Goal: Transaction & Acquisition: Purchase product/service

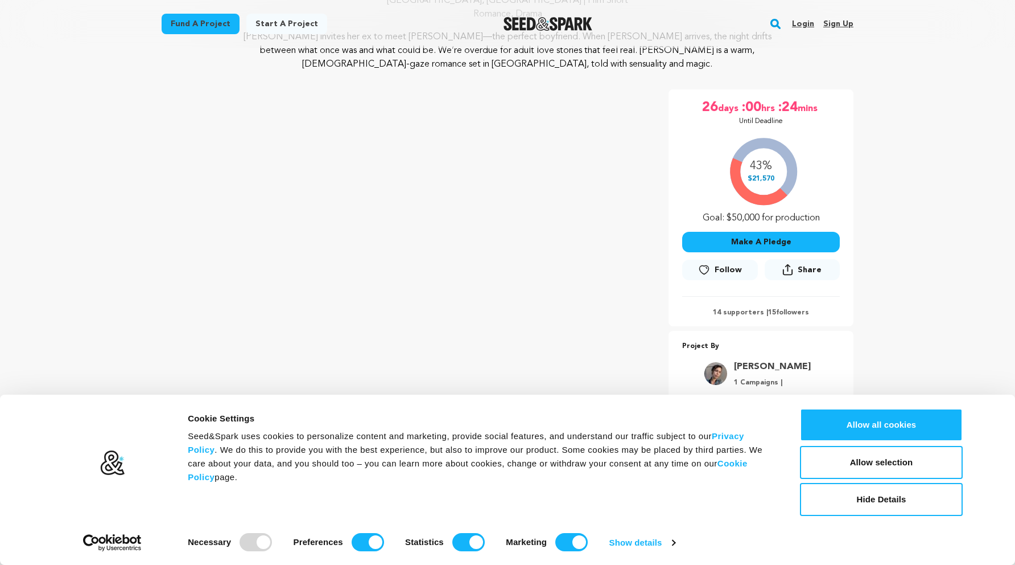
scroll to position [176, 0]
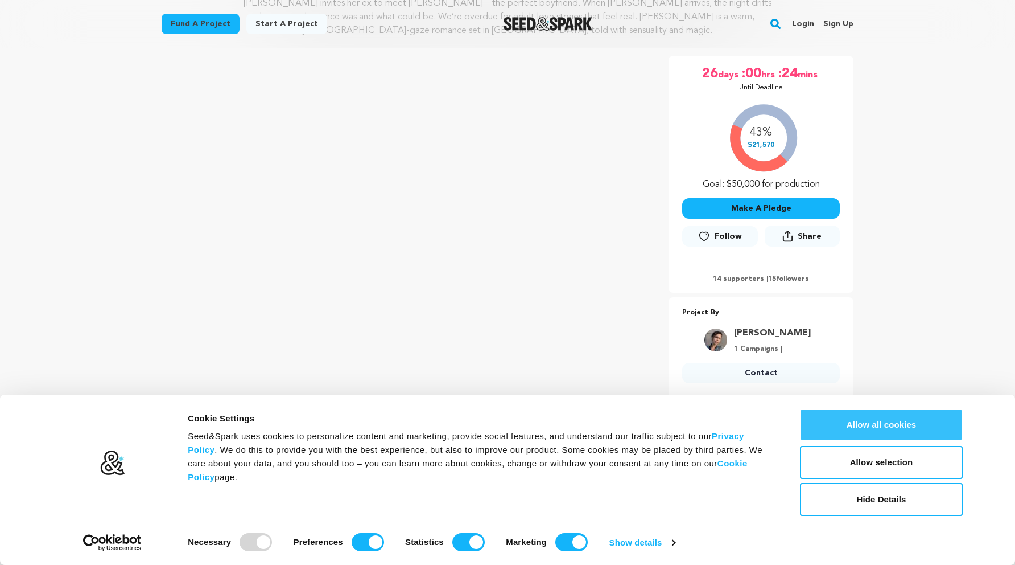
click at [916, 425] on button "Allow all cookies" at bounding box center [881, 424] width 163 height 33
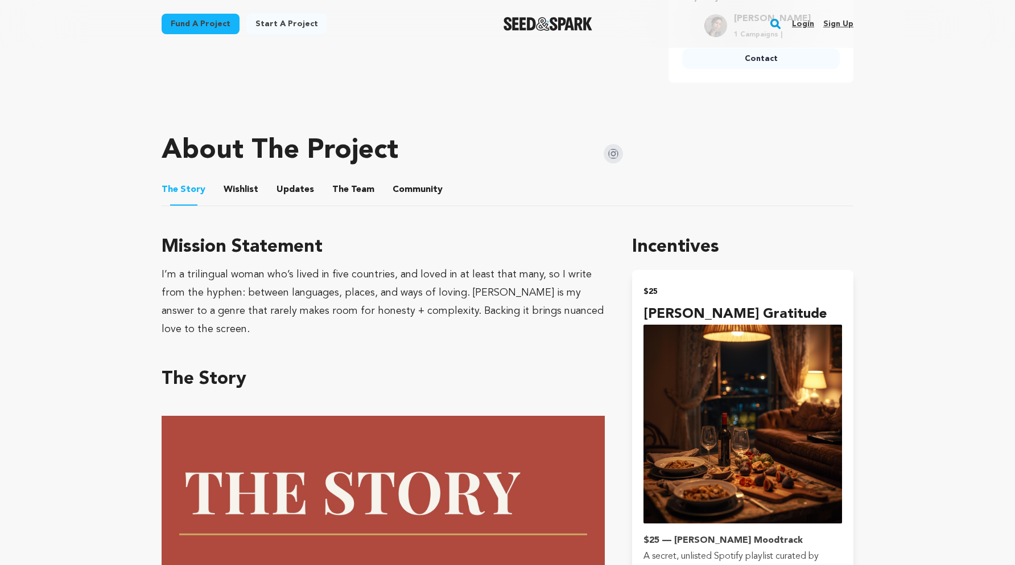
scroll to position [592, 0]
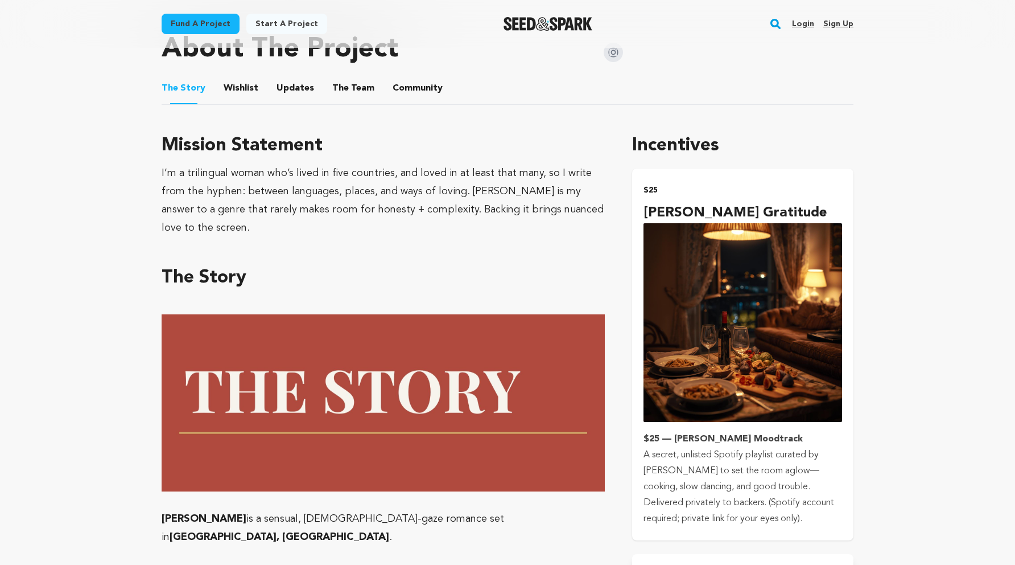
click at [717, 349] on img "submit" at bounding box center [743, 322] width 199 height 199
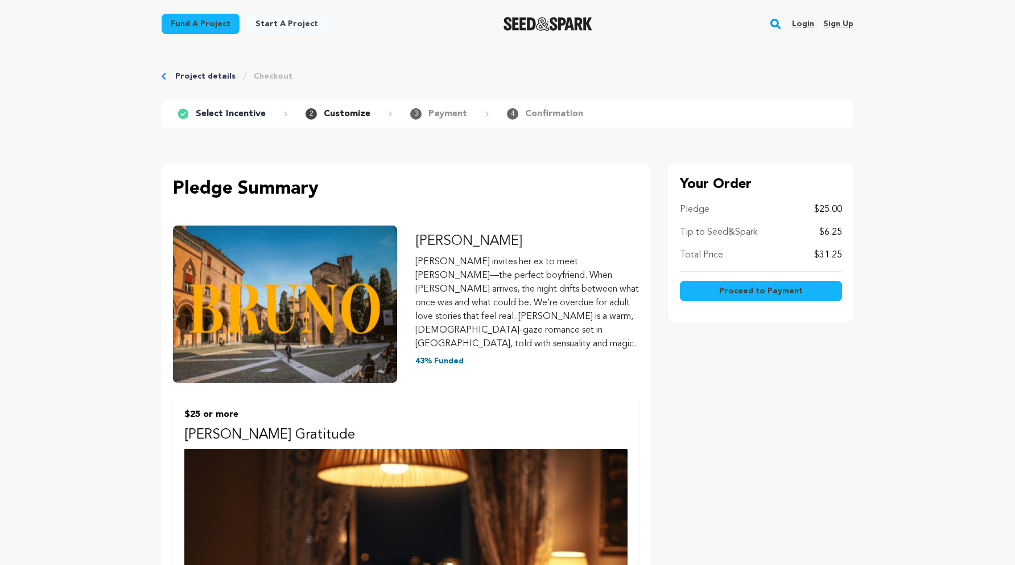
click at [783, 289] on span "Proceed to Payment" at bounding box center [761, 290] width 84 height 11
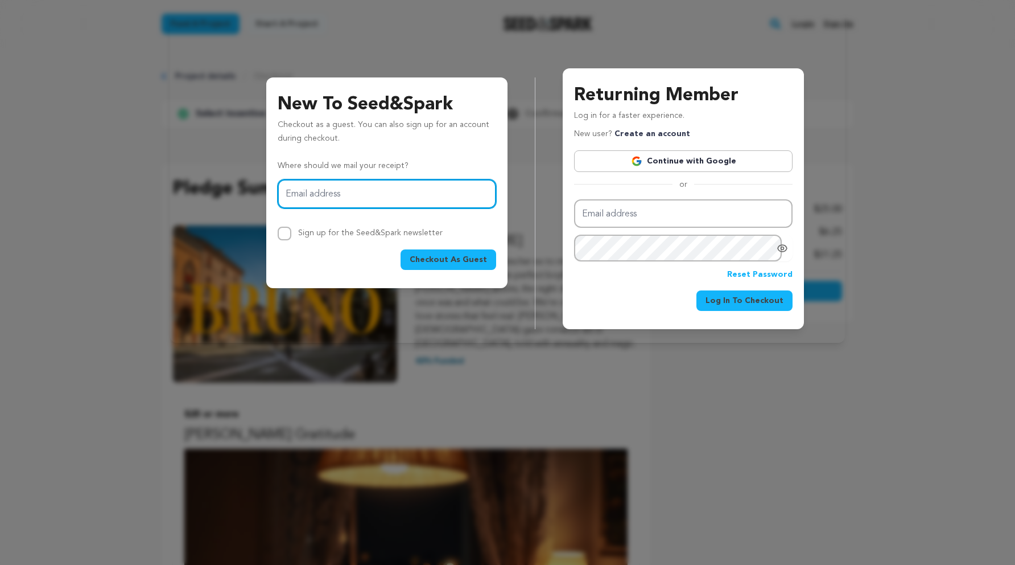
type input "[EMAIL_ADDRESS][DOMAIN_NAME]"
click at [455, 259] on span "Checkout As Guest" at bounding box center [448, 259] width 77 height 11
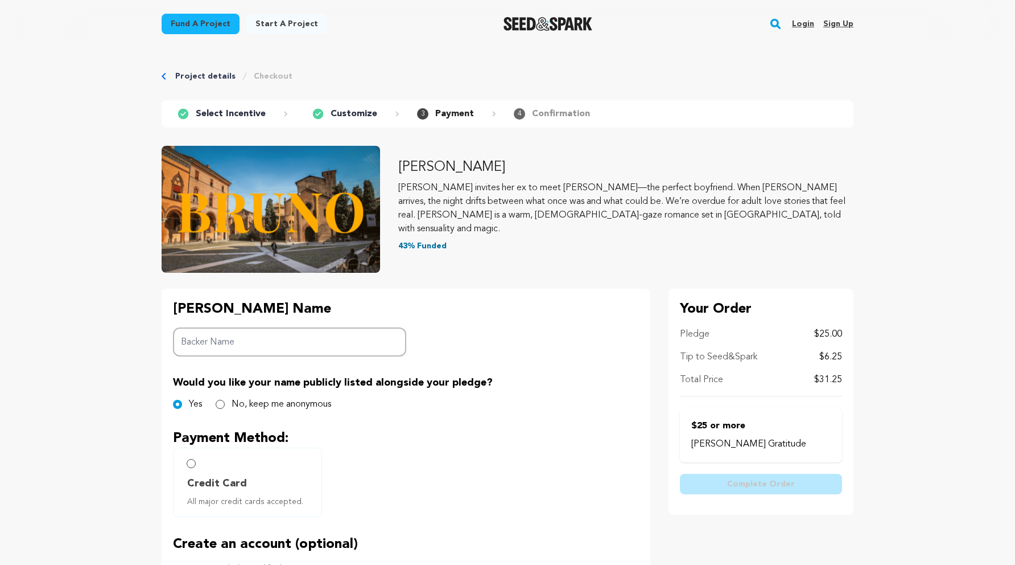
click at [349, 338] on input "Backer Name" at bounding box center [289, 341] width 233 height 29
type input "[PERSON_NAME]"
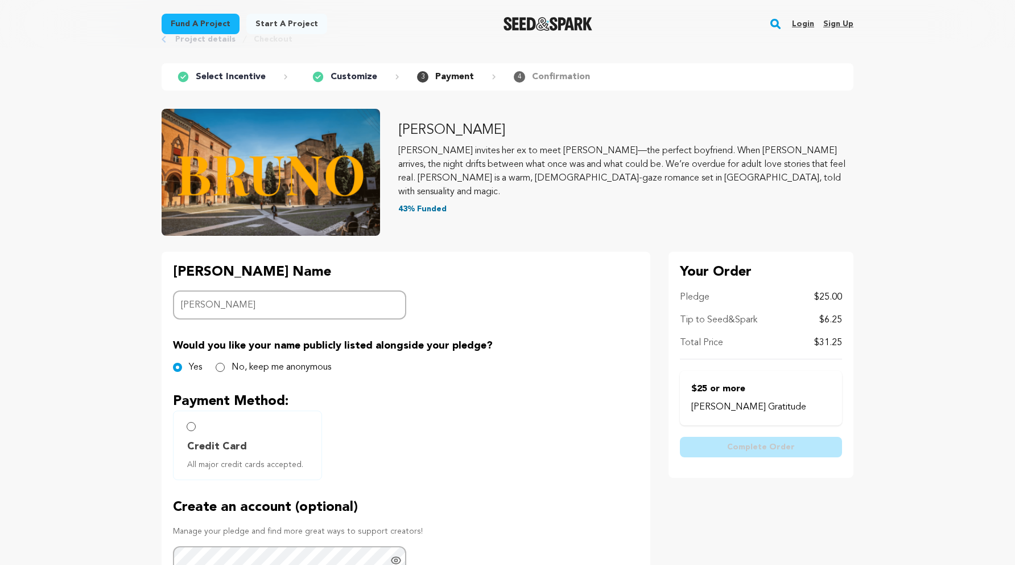
scroll to position [39, 0]
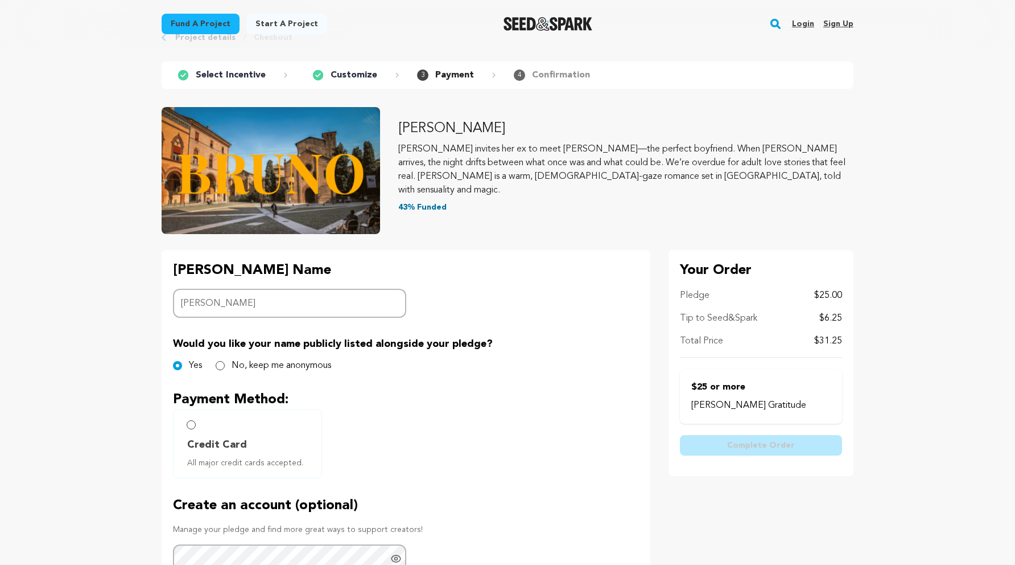
click at [276, 369] on label "No, keep me anonymous" at bounding box center [282, 366] width 100 height 14
click at [225, 369] on input "No, keep me anonymous" at bounding box center [220, 365] width 9 height 9
radio input "true"
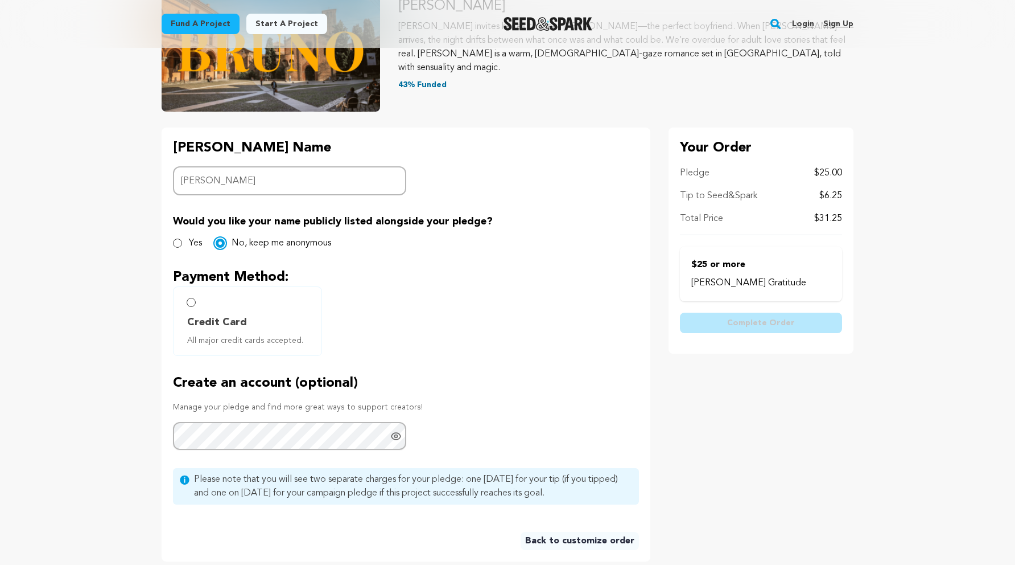
scroll to position [164, 0]
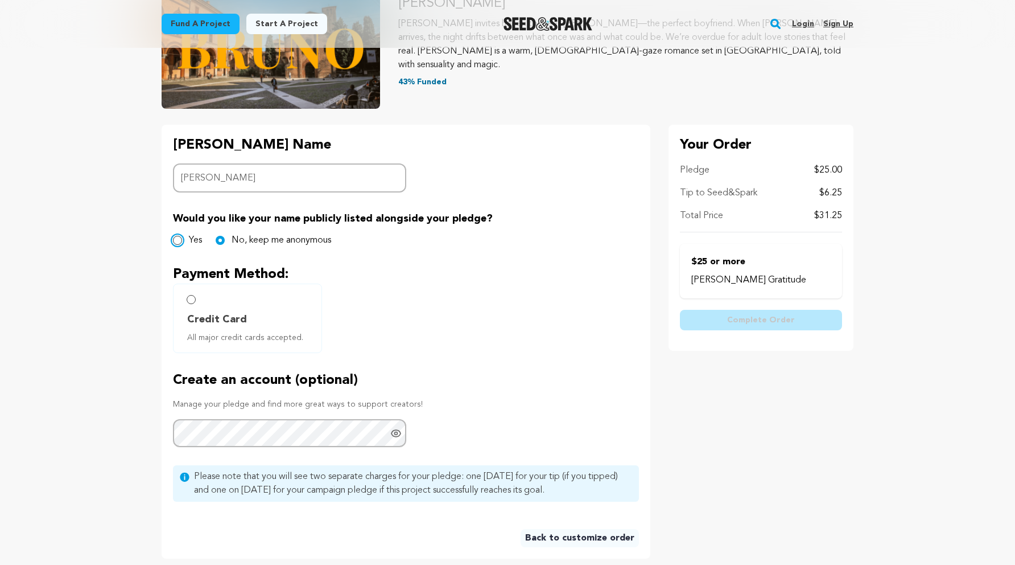
click at [176, 241] on input "Yes" at bounding box center [177, 240] width 9 height 9
radio input "true"
click at [188, 298] on input "Credit Card All major credit cards accepted." at bounding box center [191, 299] width 9 height 9
radio input "false"
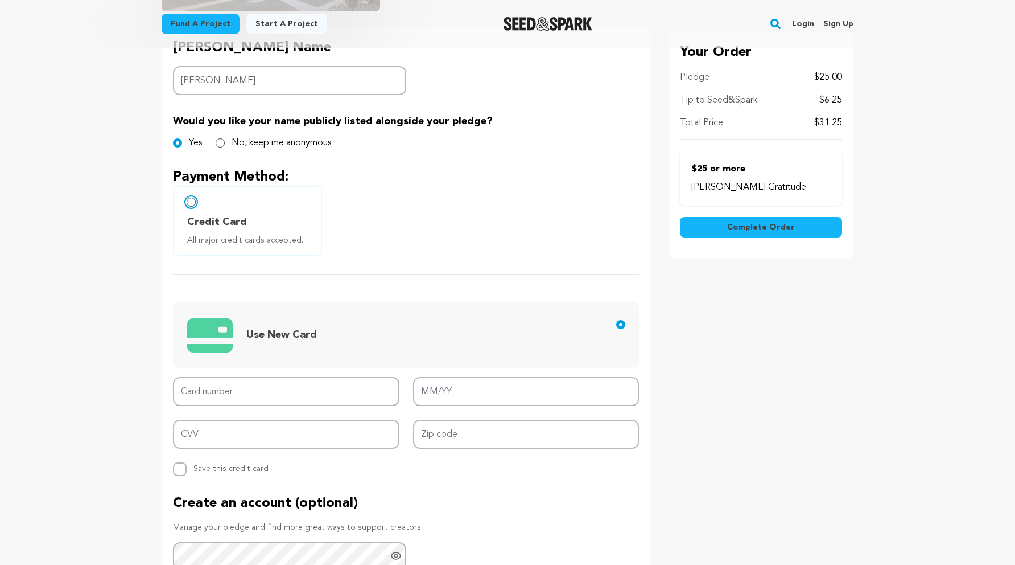
scroll to position [262, 0]
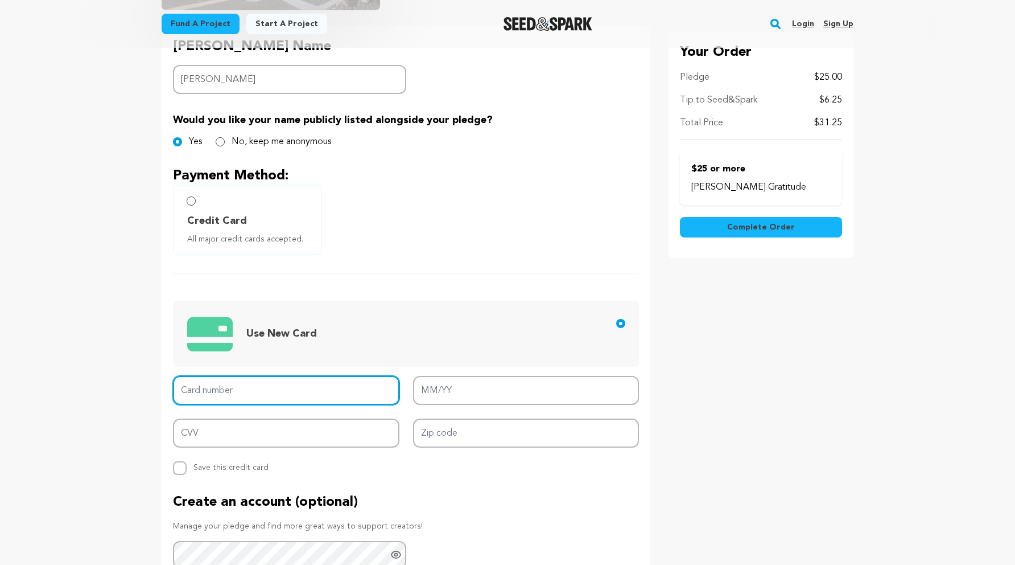
click at [348, 390] on input "Card number" at bounding box center [286, 390] width 227 height 29
type input "[CREDIT_CARD_NUMBER]"
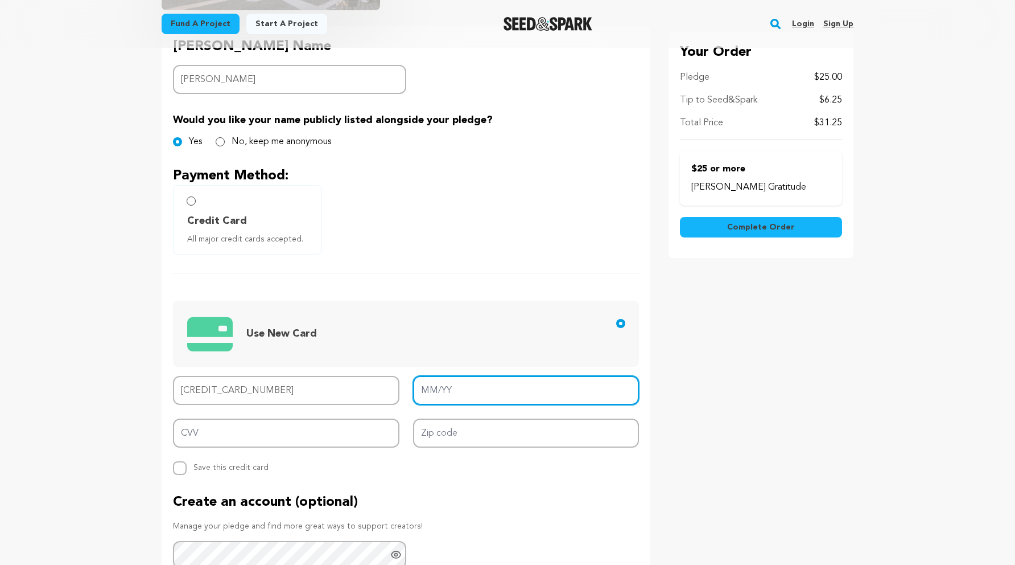
type input "03/28"
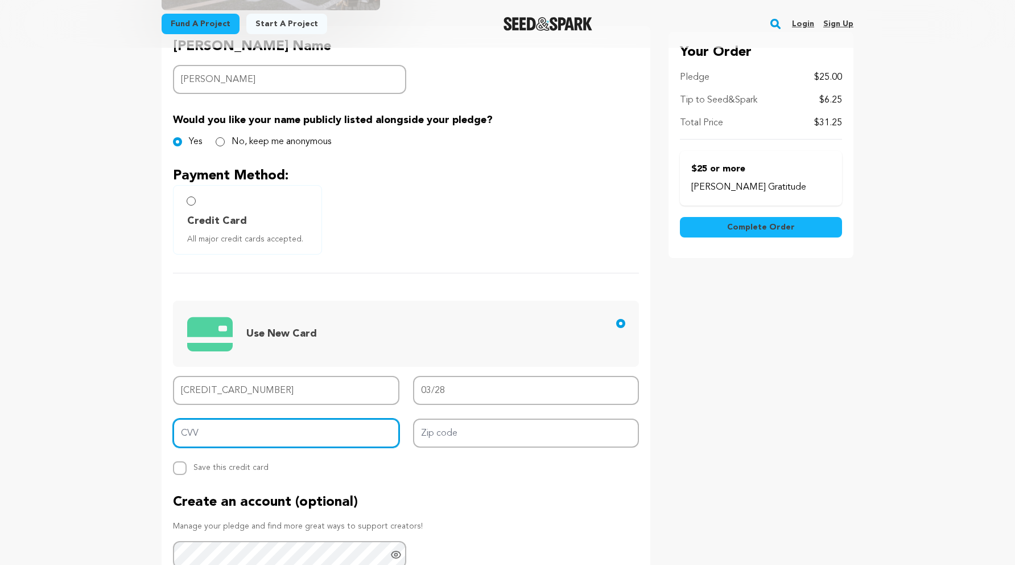
type input "194"
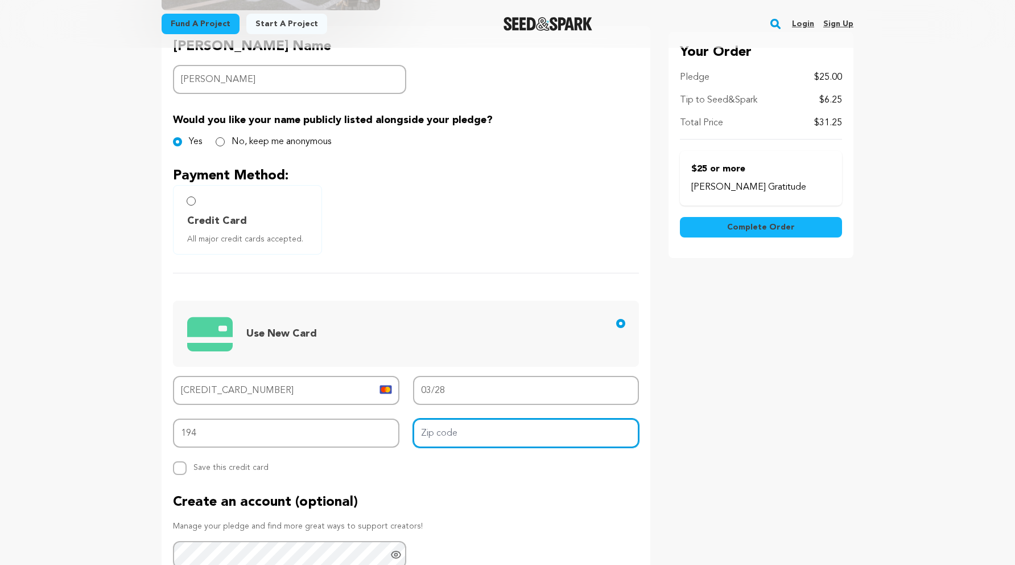
click at [463, 421] on input "Zip code" at bounding box center [526, 432] width 227 height 29
type input "33145"
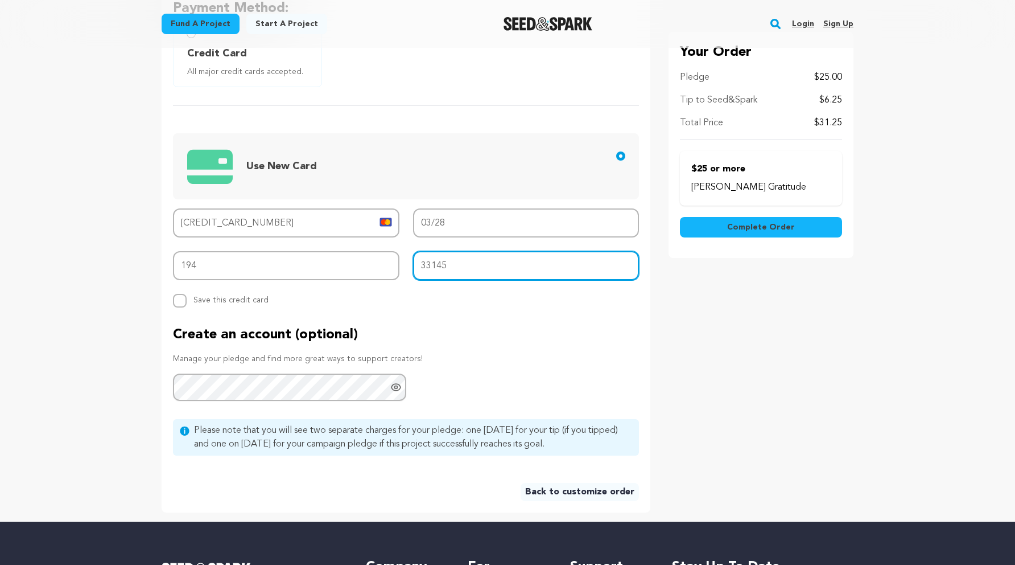
scroll to position [430, 0]
click at [793, 232] on button "Complete Order" at bounding box center [761, 227] width 162 height 20
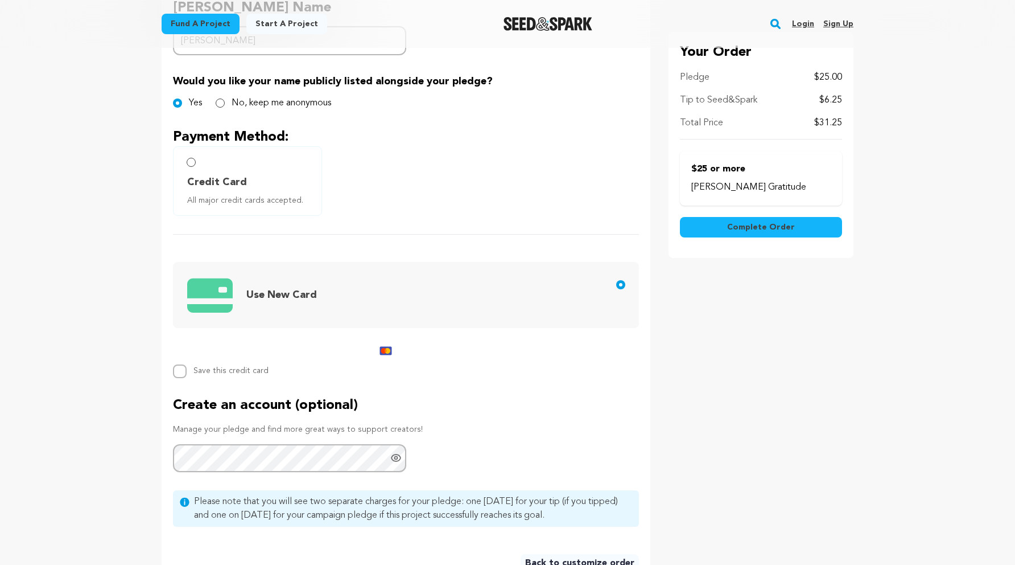
scroll to position [244, 0]
